Goal: Task Accomplishment & Management: Manage account settings

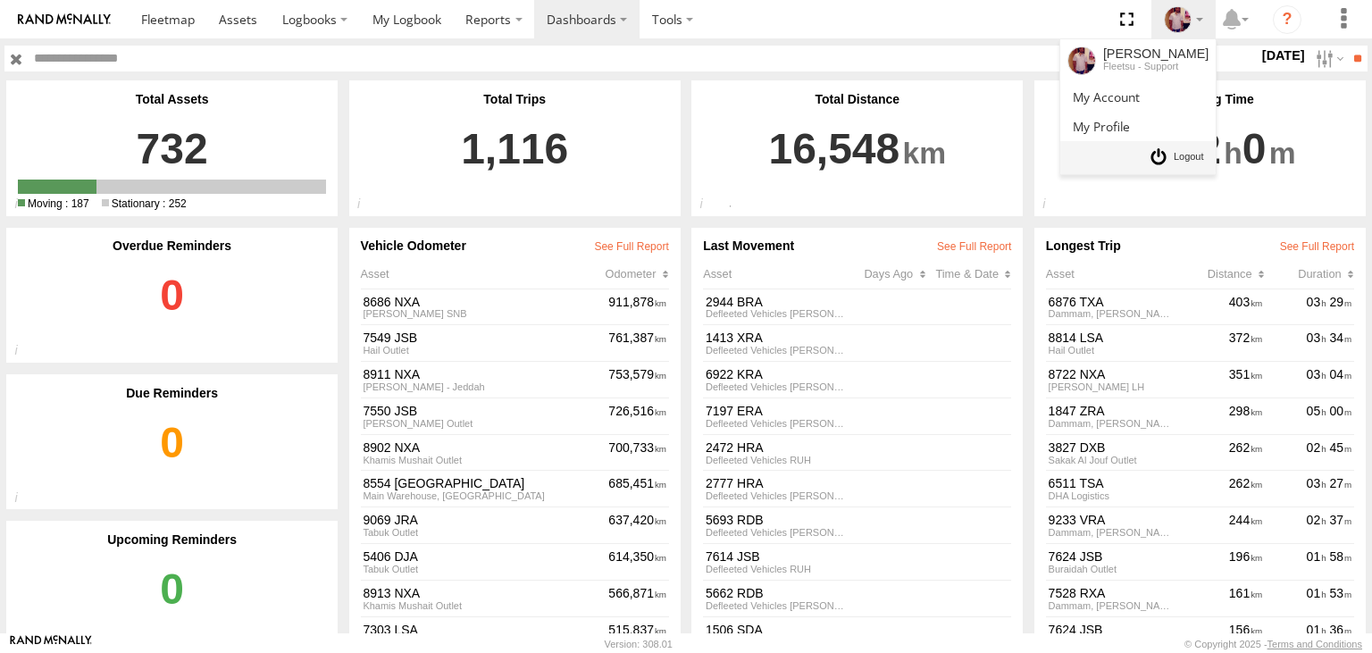
click at [1178, 152] on span at bounding box center [1188, 157] width 30 height 20
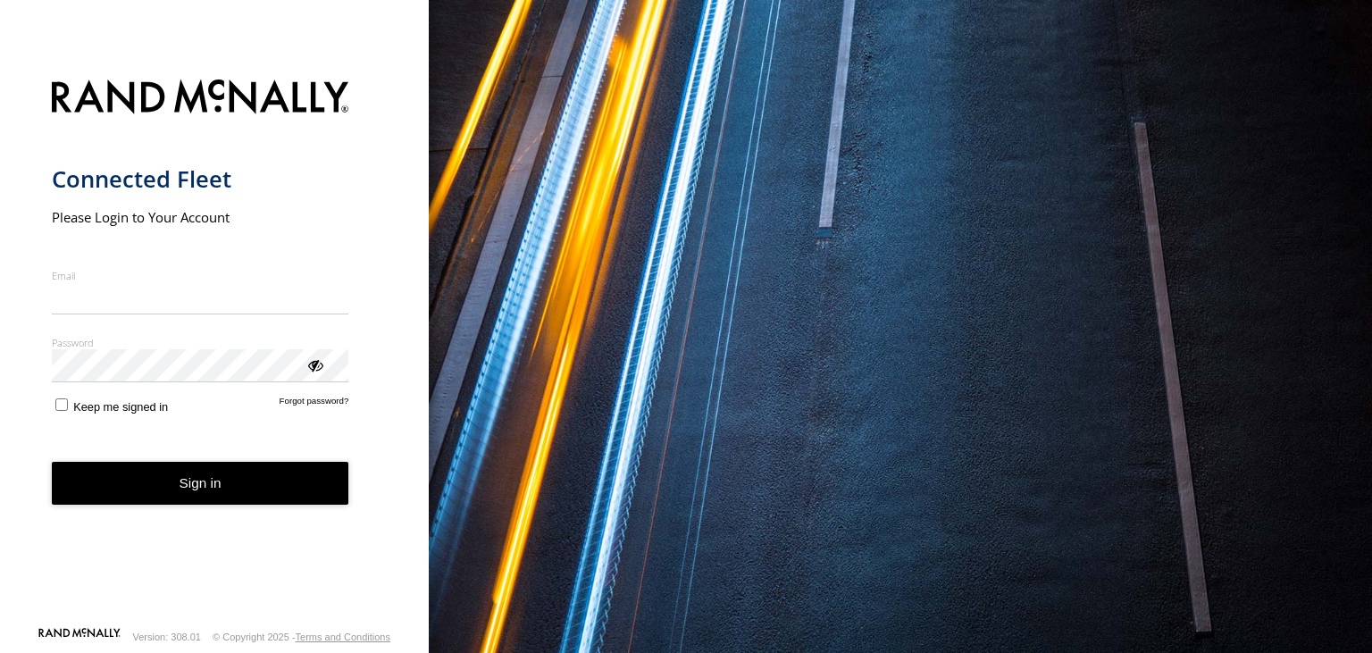
click at [432, 41] on div "You are using a web browser that is not supported by this application. This web…" at bounding box center [900, 326] width 943 height 653
